Goal: Task Accomplishment & Management: Use online tool/utility

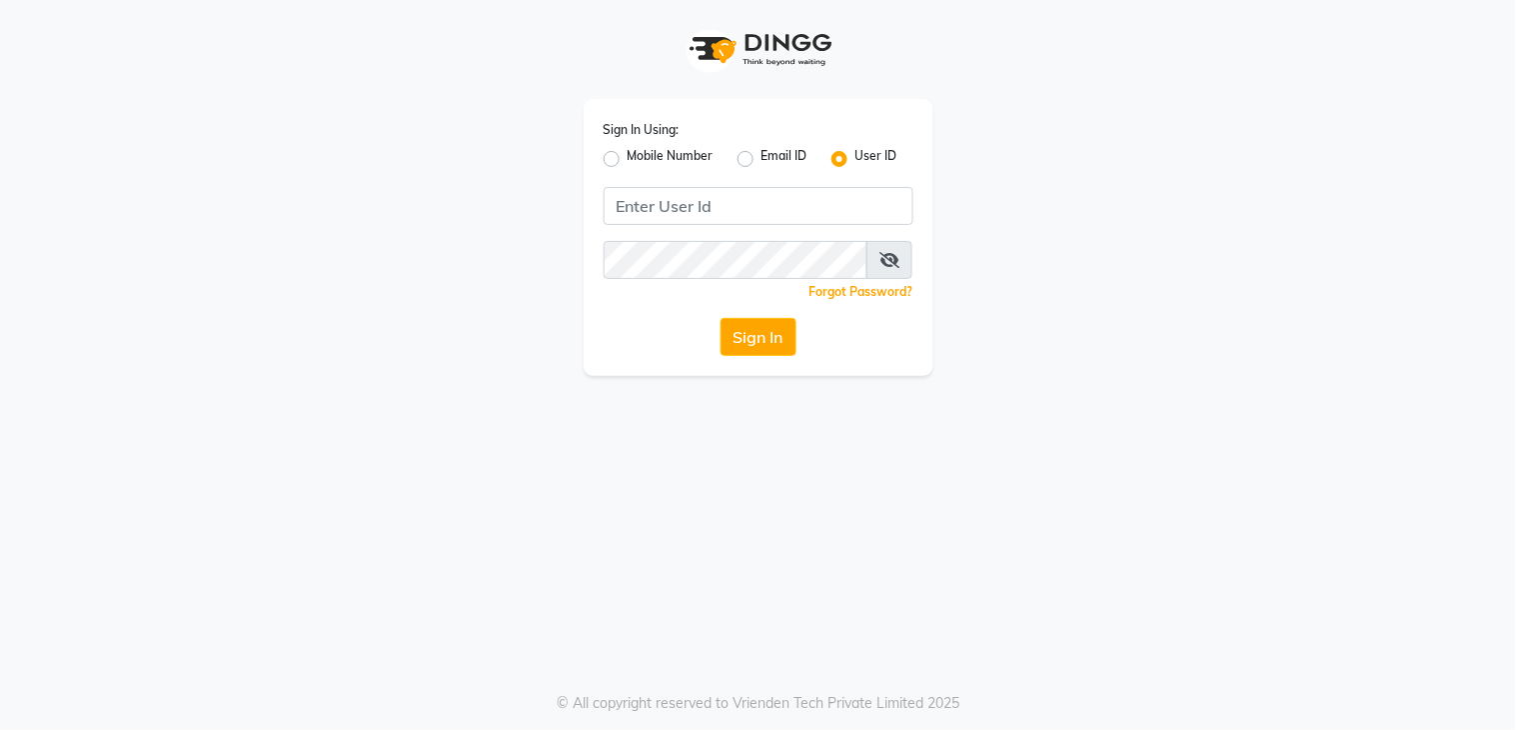
click at [628, 162] on label "Mobile Number" at bounding box center [671, 159] width 86 height 24
click at [628, 160] on input "Mobile Number" at bounding box center [634, 153] width 13 height 13
radio input "true"
radio input "false"
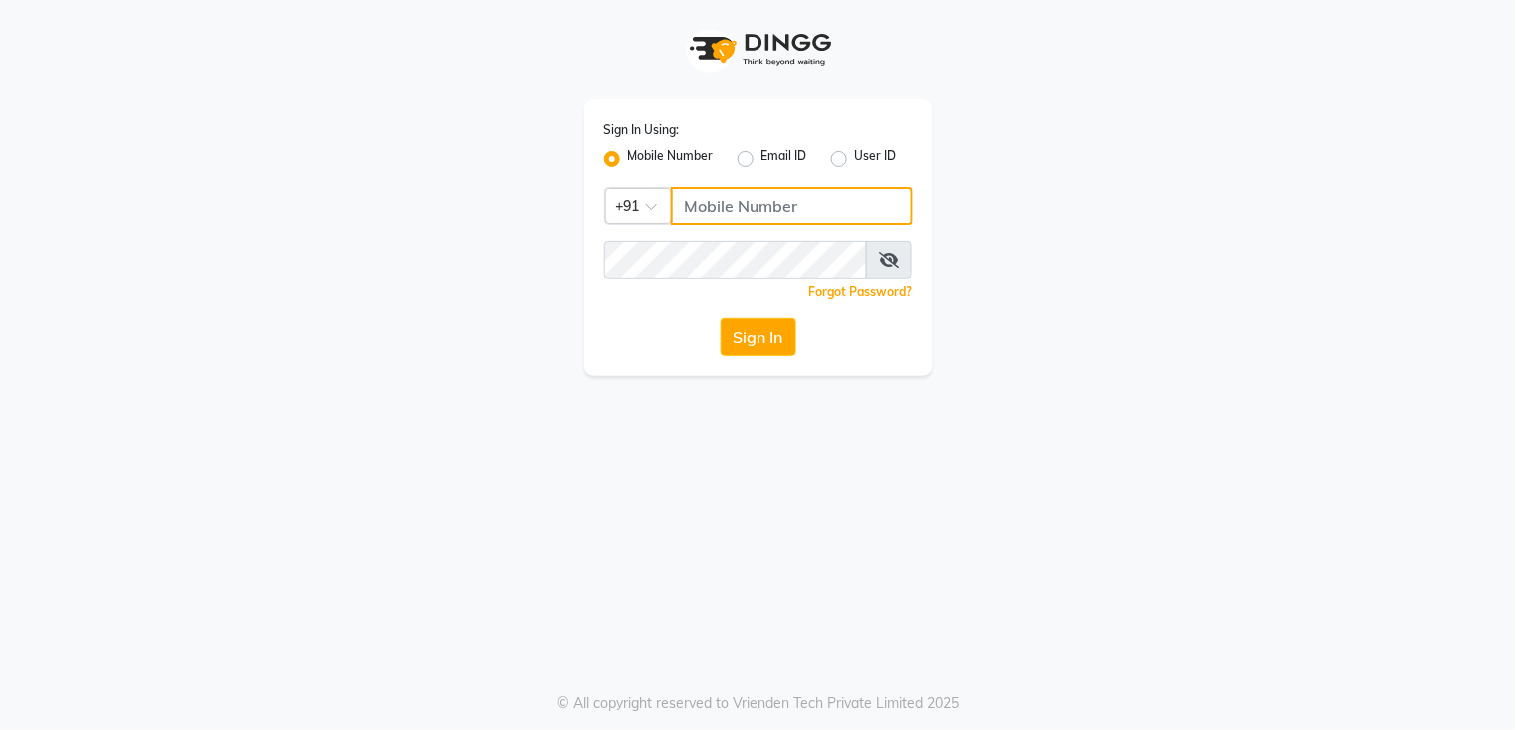
click at [718, 208] on input "Username" at bounding box center [792, 206] width 243 height 38
type input "9819279910"
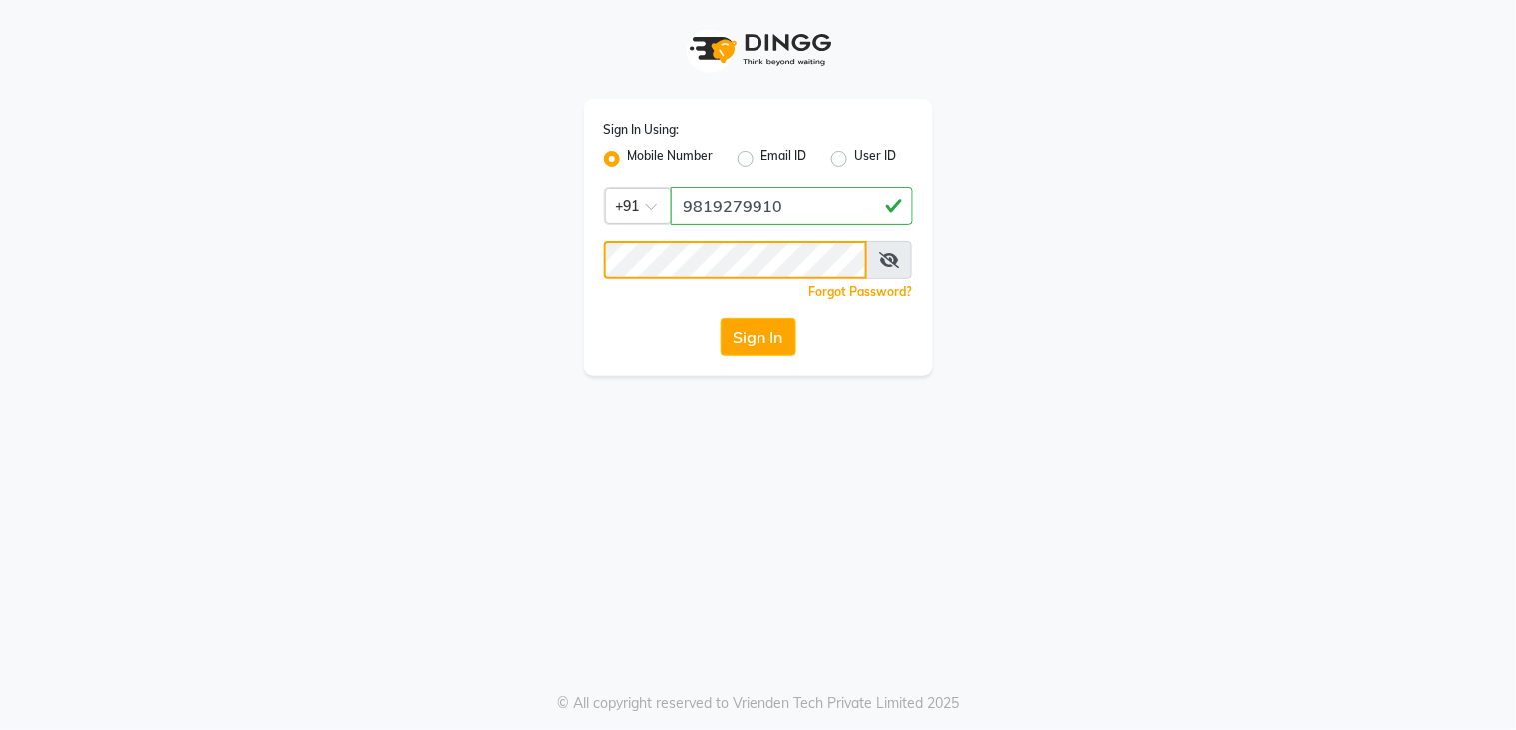
click at [721, 318] on button "Sign In" at bounding box center [759, 337] width 76 height 38
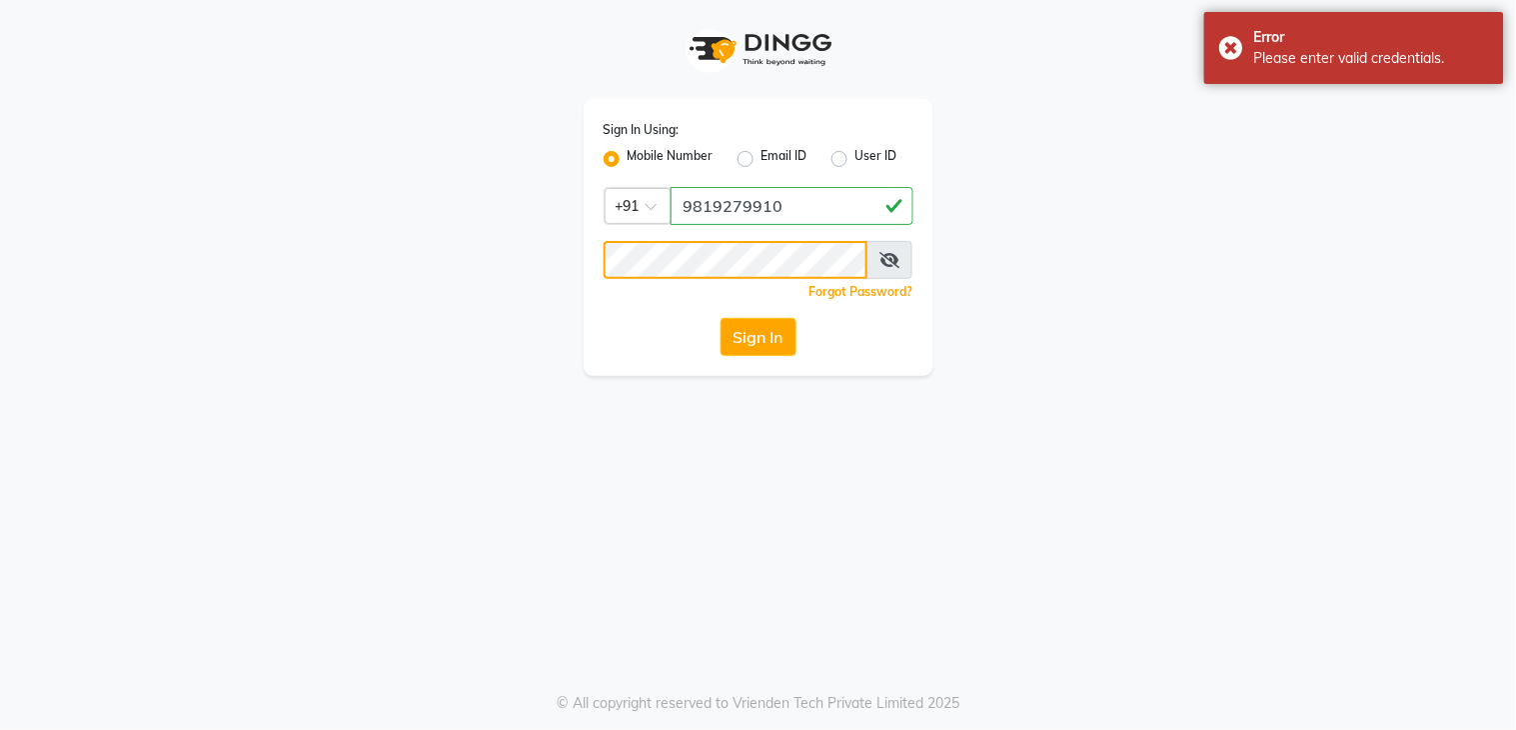
click at [721, 318] on button "Sign In" at bounding box center [759, 337] width 76 height 38
